Goal: Task Accomplishment & Management: Use online tool/utility

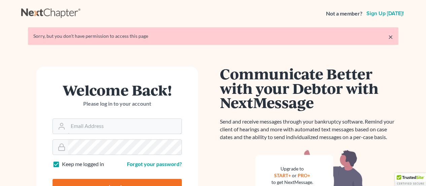
type input "[EMAIL_ADDRESS][DOMAIN_NAME]"
click at [121, 119] on input "[EMAIL_ADDRESS][DOMAIN_NAME]" at bounding box center [125, 126] width 114 height 15
click at [134, 173] on div "Log In" at bounding box center [117, 184] width 129 height 22
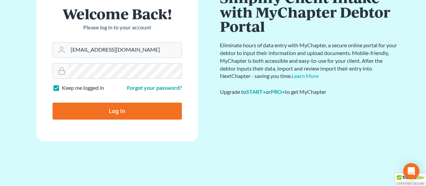
scroll to position [48, 0]
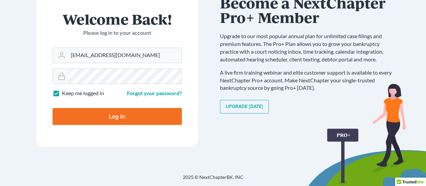
click at [126, 118] on input "Log In" at bounding box center [117, 116] width 129 height 17
type input "Thinking..."
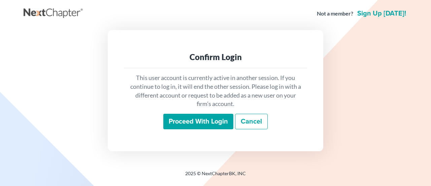
click at [223, 122] on input "Proceed with login" at bounding box center [198, 121] width 70 height 15
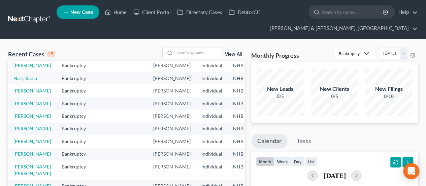
scroll to position [112, 0]
click at [21, 88] on link "Daley, Linda" at bounding box center [31, 91] width 37 height 6
select select "21"
select select "4"
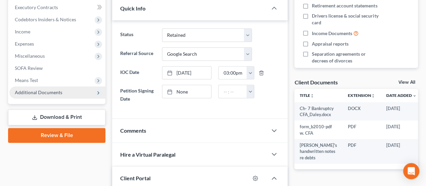
scroll to position [559, 0]
click at [66, 93] on span "Additional Documents" at bounding box center [57, 92] width 96 height 12
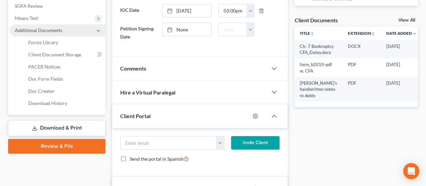
scroll to position [270, 0]
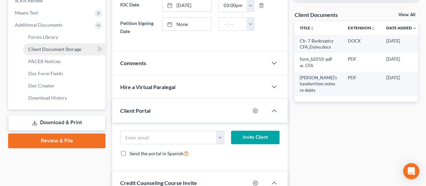
click at [76, 50] on span "Client Document Storage" at bounding box center [54, 49] width 53 height 6
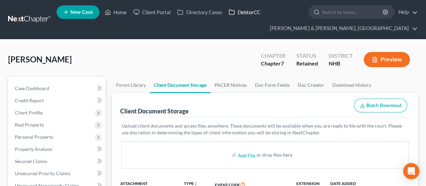
click at [256, 10] on link "DebtorCC" at bounding box center [244, 12] width 38 height 12
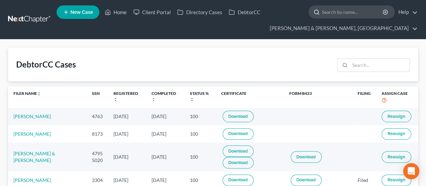
click at [354, 12] on input "search" at bounding box center [353, 12] width 62 height 12
type input "linda"
